Goal: Register for event/course

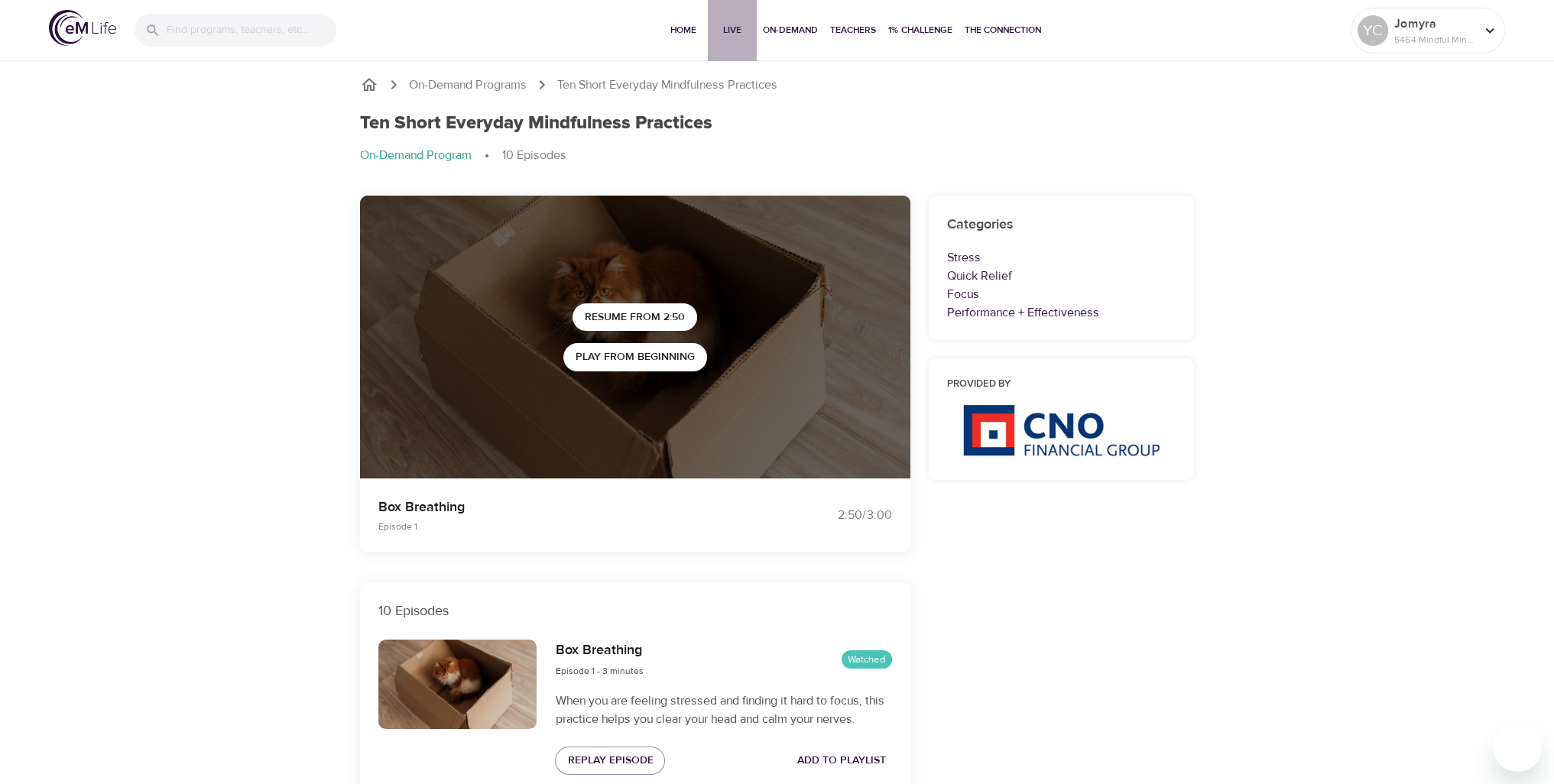
click at [733, 37] on span "Live" at bounding box center [733, 30] width 37 height 16
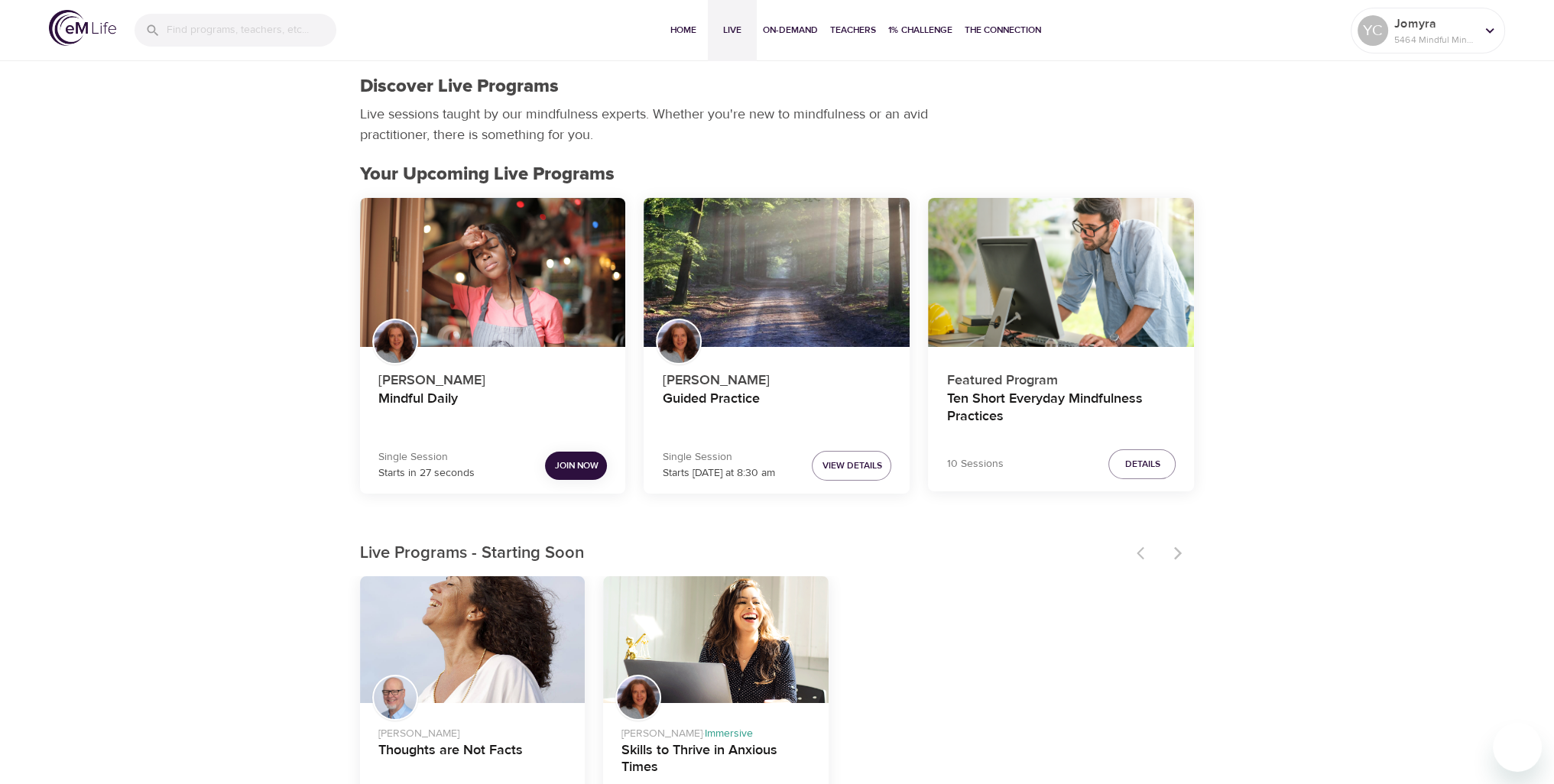
click at [598, 471] on button "Join Now" at bounding box center [575, 465] width 62 height 28
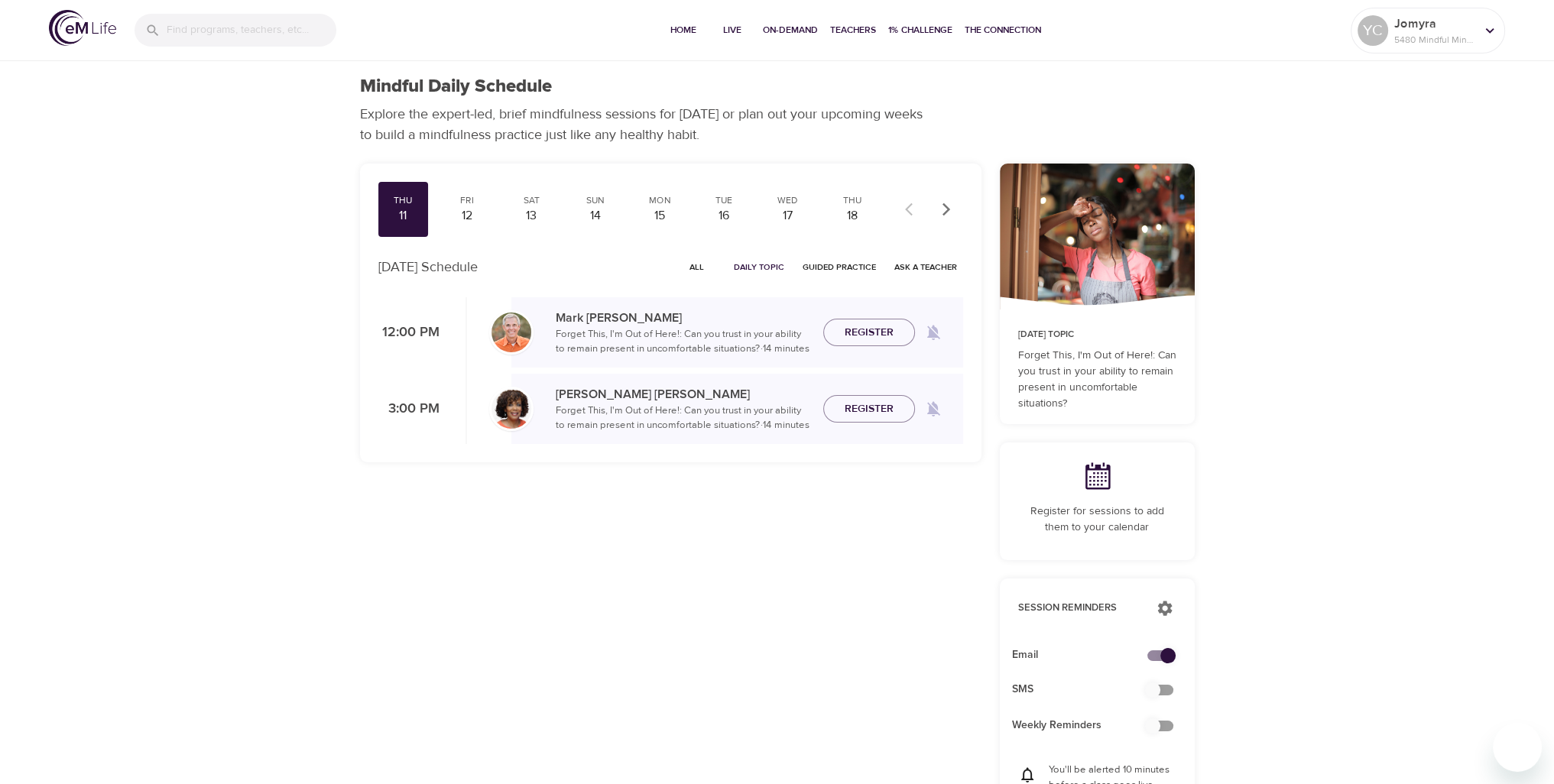
click at [345, 697] on div "Thu 11 Fri 12 Sat 13 Sun 14 Mon 15 Tue 16 Wed 17 Thu 18 Fri 19 Sat 20 Sun 21 Mo…" at bounding box center [777, 587] width 871 height 865
click at [1438, 612] on div "Mindful Daily Schedule Explore the expert-led, brief mindfulness sessions for t…" at bounding box center [777, 689] width 1554 height 1378
